Goal: Use online tool/utility: Utilize a website feature to perform a specific function

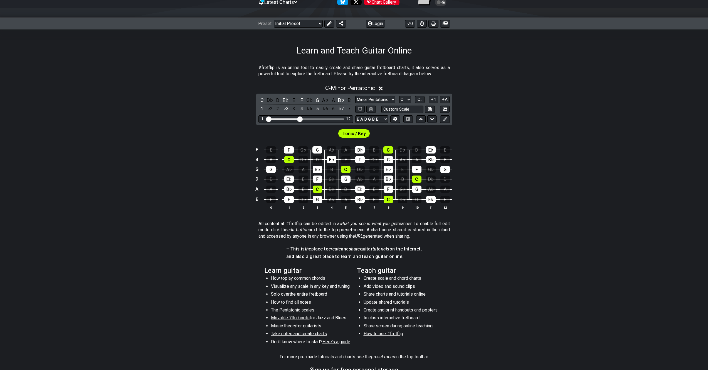
scroll to position [48, 0]
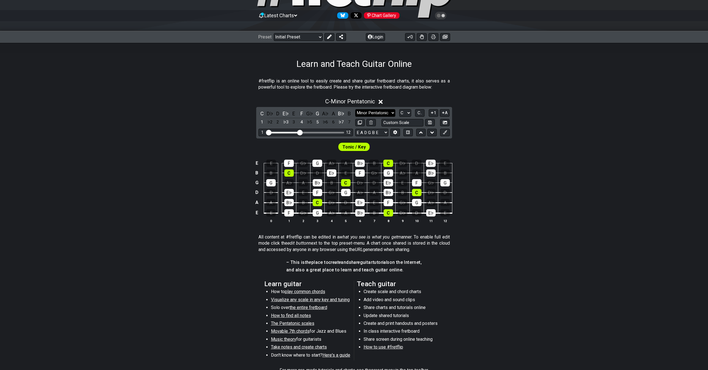
click at [385, 112] on select "Minor Pentatonic Click to edit Minor Pentatonic Major Pentatonic Minor Blues Ma…" at bounding box center [375, 113] width 40 height 8
click at [355, 109] on select "Minor Pentatonic Click to edit Minor Pentatonic Major Pentatonic Minor Blues Ma…" at bounding box center [375, 113] width 40 height 8
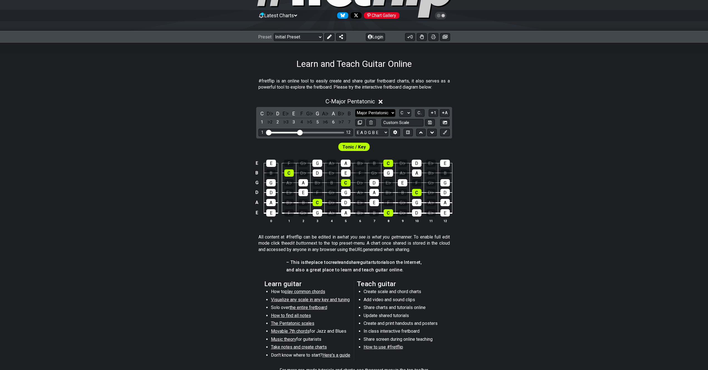
click at [372, 110] on select "Minor Pentatonic Click to edit Minor Pentatonic Major Pentatonic Minor Blues Ma…" at bounding box center [375, 113] width 40 height 8
click at [355, 109] on select "Minor Pentatonic Click to edit Minor Pentatonic Major Pentatonic Minor Blues Ma…" at bounding box center [375, 113] width 40 height 8
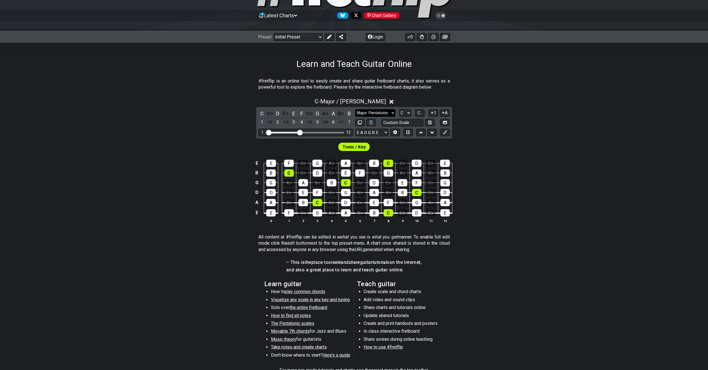
click at [383, 110] on select "Minor Pentatonic Click to edit Minor Pentatonic Major Pentatonic Minor Blues Ma…" at bounding box center [375, 113] width 40 height 8
select select "Minor / Aeolian"
click at [355, 109] on select "Minor Pentatonic Click to edit Minor Pentatonic Major Pentatonic Minor Blues Ma…" at bounding box center [375, 113] width 40 height 8
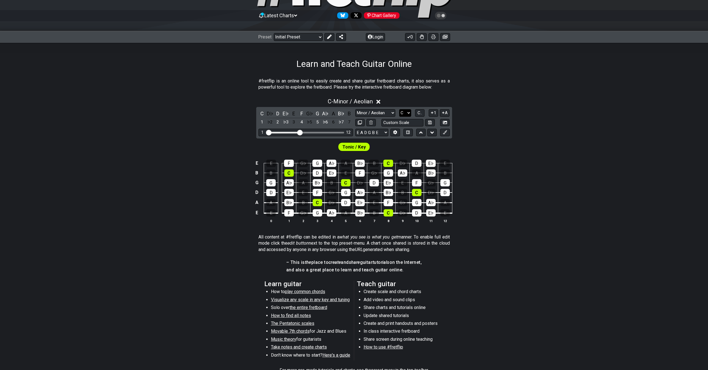
click at [409, 116] on select "A♭ A A♯ B♭ B C C♯ D♭ D D♯ E♭ E F F♯ G♭ G G♯" at bounding box center [405, 113] width 12 height 8
select select "E"
click at [399, 109] on select "A♭ A A♯ B♭ B C C♯ D♭ D D♯ E♭ E F F♯ G♭ G G♯" at bounding box center [405, 113] width 12 height 8
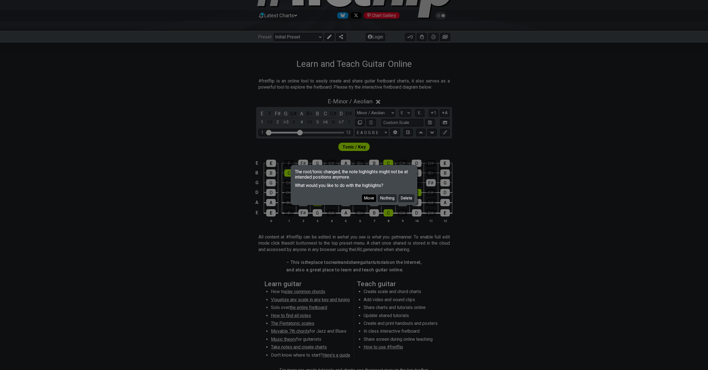
click at [371, 199] on button "Move" at bounding box center [369, 198] width 14 height 8
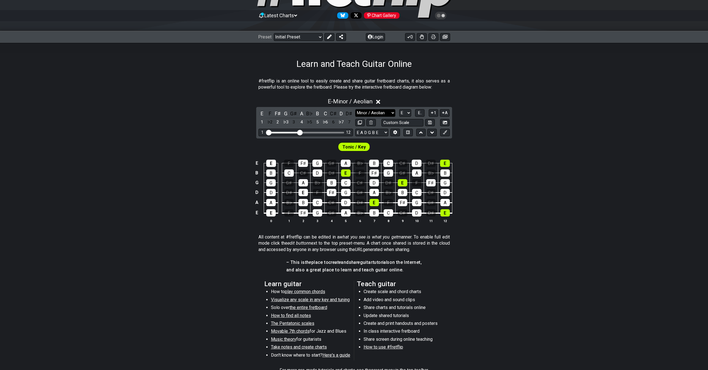
click at [381, 112] on select "Minor Pentatonic Click to edit Minor Pentatonic Major Pentatonic Minor Blues Ma…" at bounding box center [375, 113] width 40 height 8
select select "Major / [PERSON_NAME]"
click at [355, 109] on select "Minor Pentatonic Click to edit Minor Pentatonic Major Pentatonic Minor Blues Ma…" at bounding box center [375, 113] width 40 height 8
